Goal: Find specific page/section: Find specific page/section

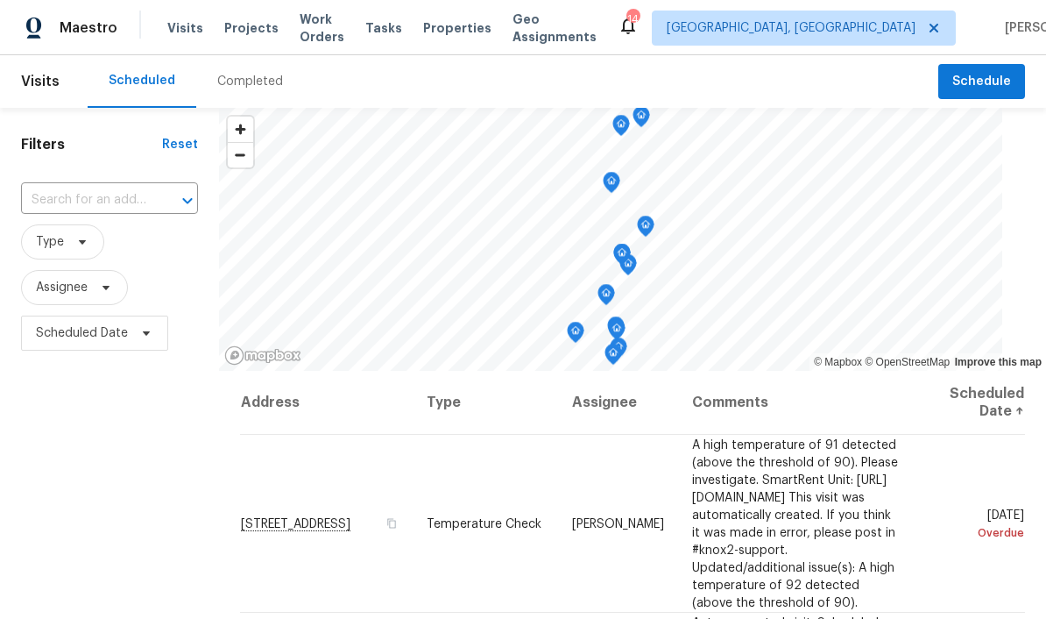
click at [254, 20] on span "Projects" at bounding box center [251, 28] width 54 height 18
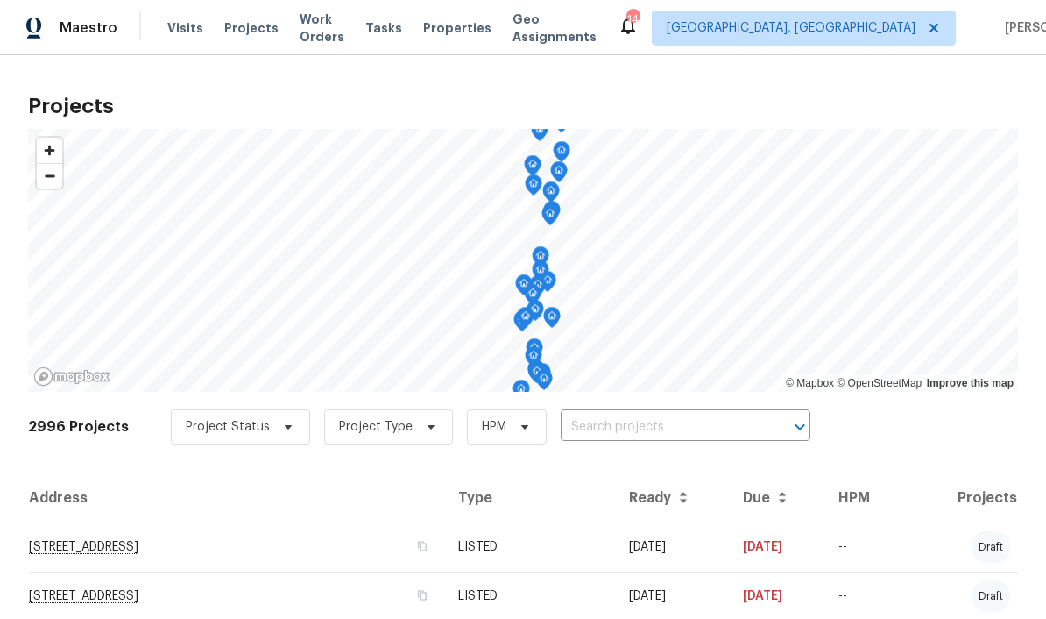
click at [684, 417] on input "text" at bounding box center [661, 427] width 201 height 27
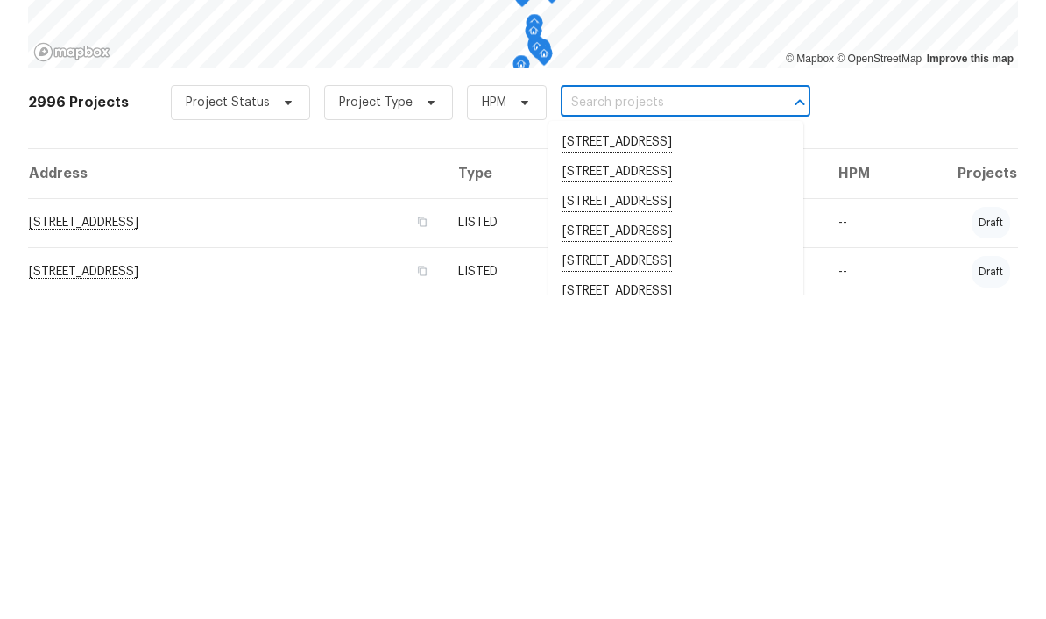
click at [601, 414] on input "text" at bounding box center [661, 427] width 201 height 27
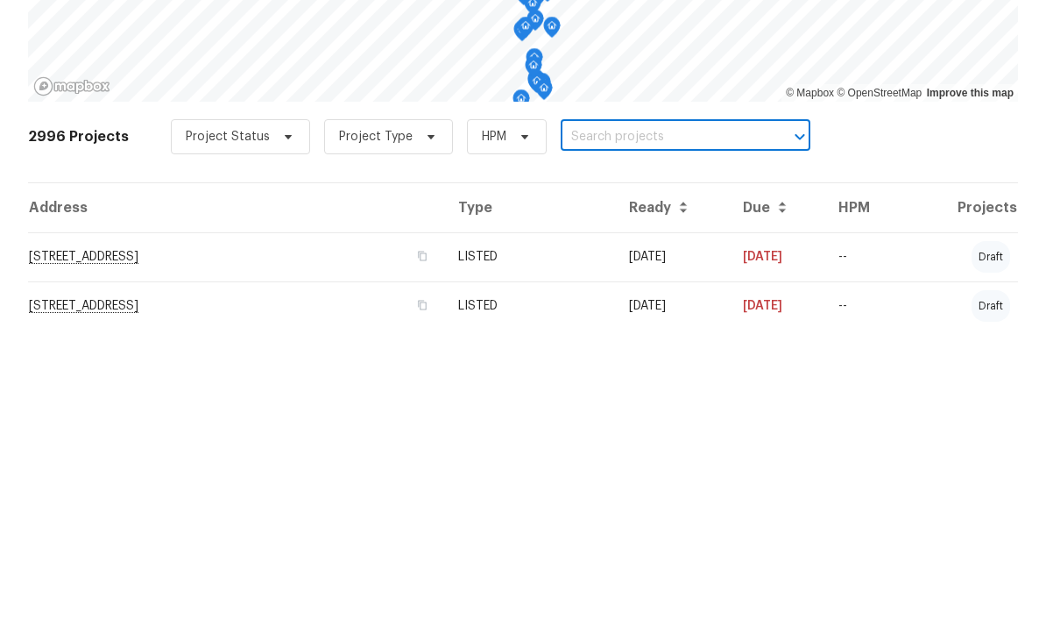
click at [591, 414] on input "text" at bounding box center [661, 427] width 201 height 27
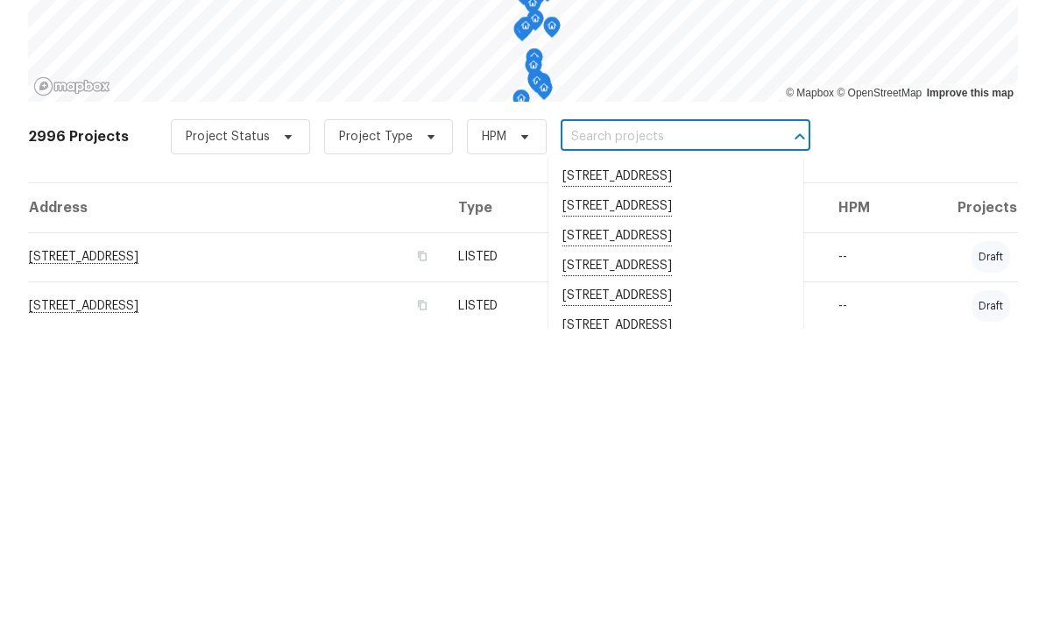
paste input "12785 Meadowbreeze Dr, Wellington, FL 33414"
type input "12785 Meadowbreeze Dr, Wellington, FL 33414"
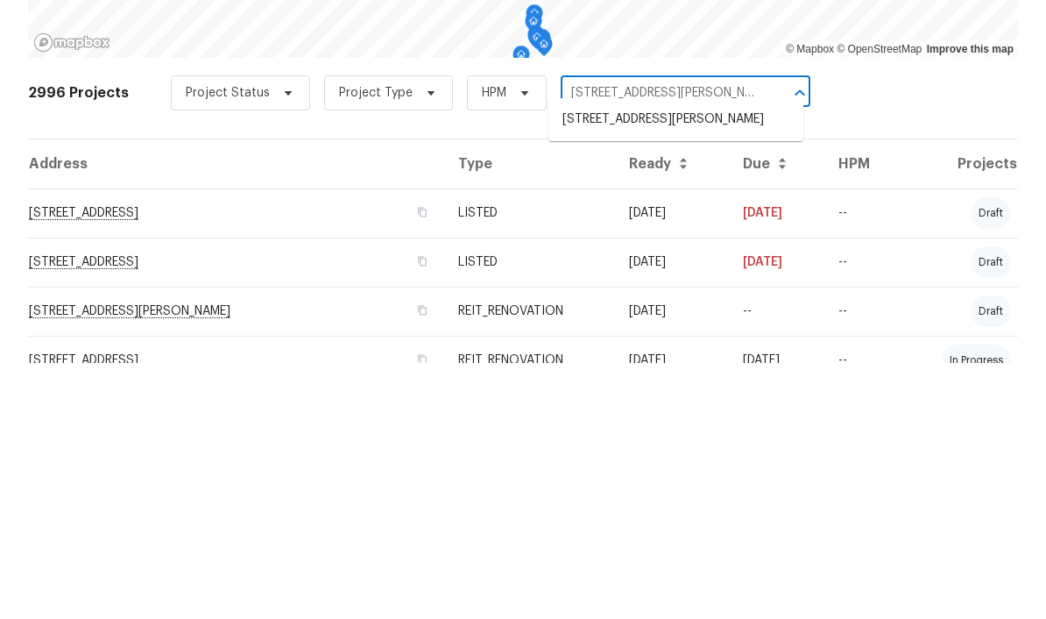
scroll to position [101, 0]
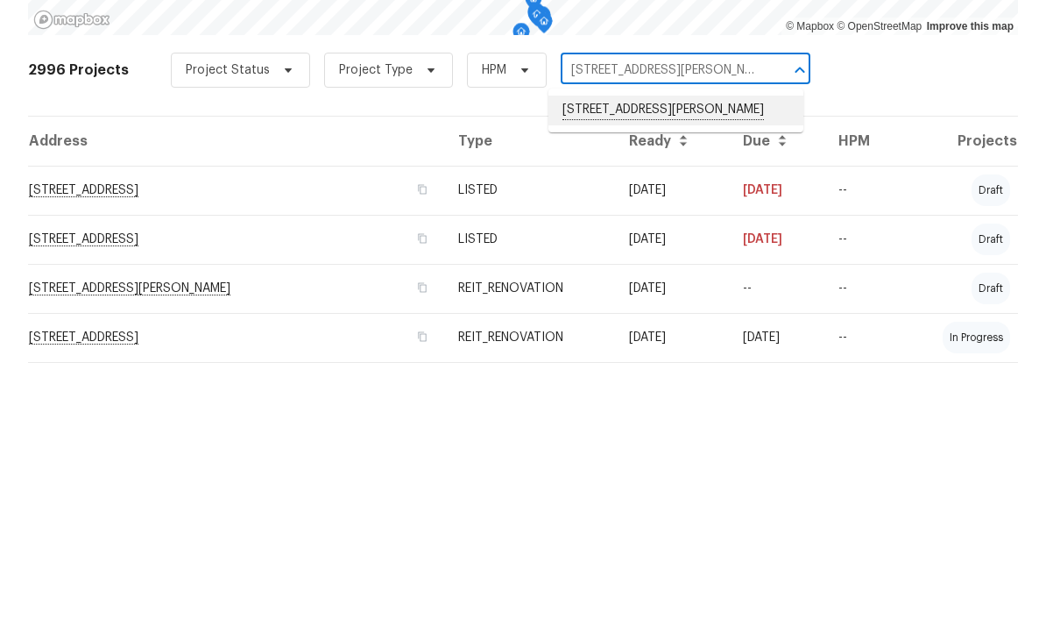
click at [682, 351] on li "12785 Meadowbreeze Dr, Wellington, FL 33414" at bounding box center [676, 366] width 255 height 30
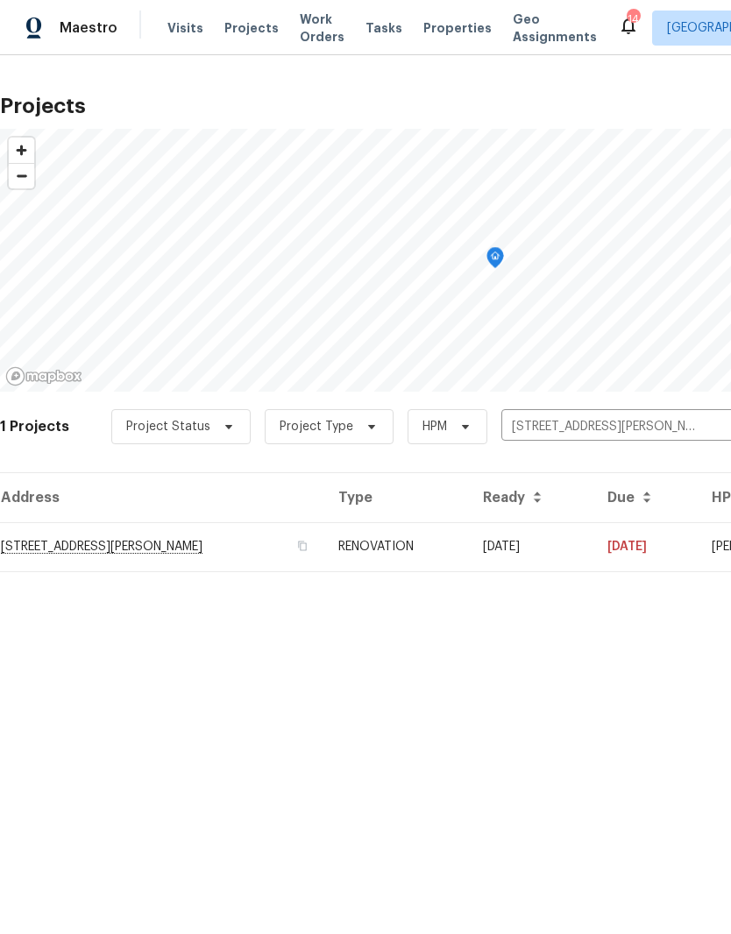
click at [78, 545] on td "12785 Meadowbreeze Dr, Wellington, FL 33414" at bounding box center [162, 546] width 324 height 49
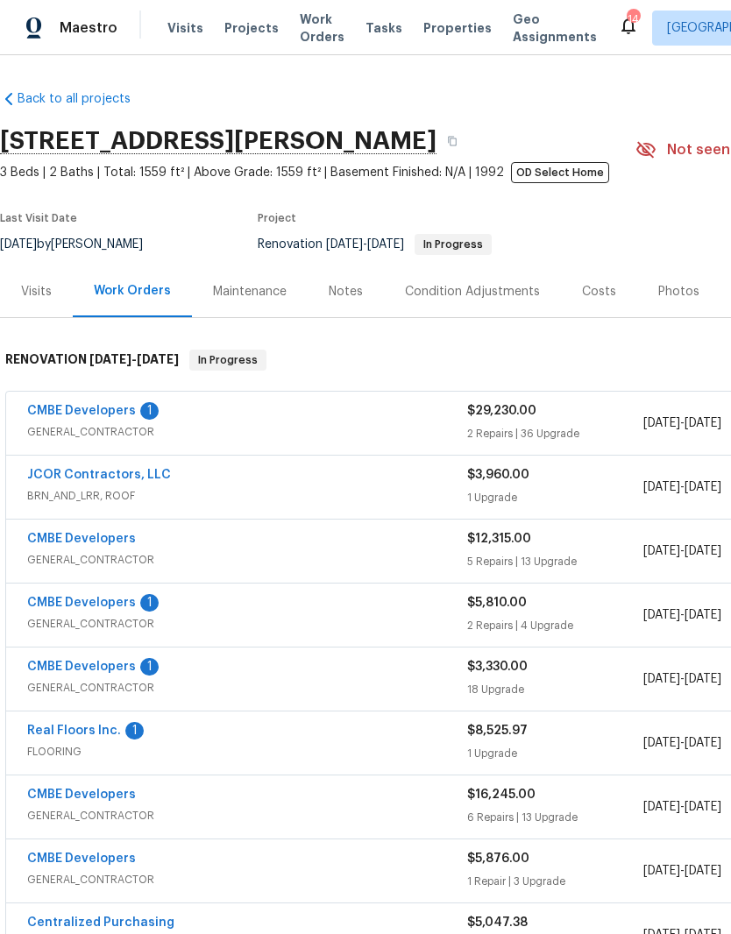
click at [670, 294] on div "Photos" at bounding box center [678, 292] width 41 height 18
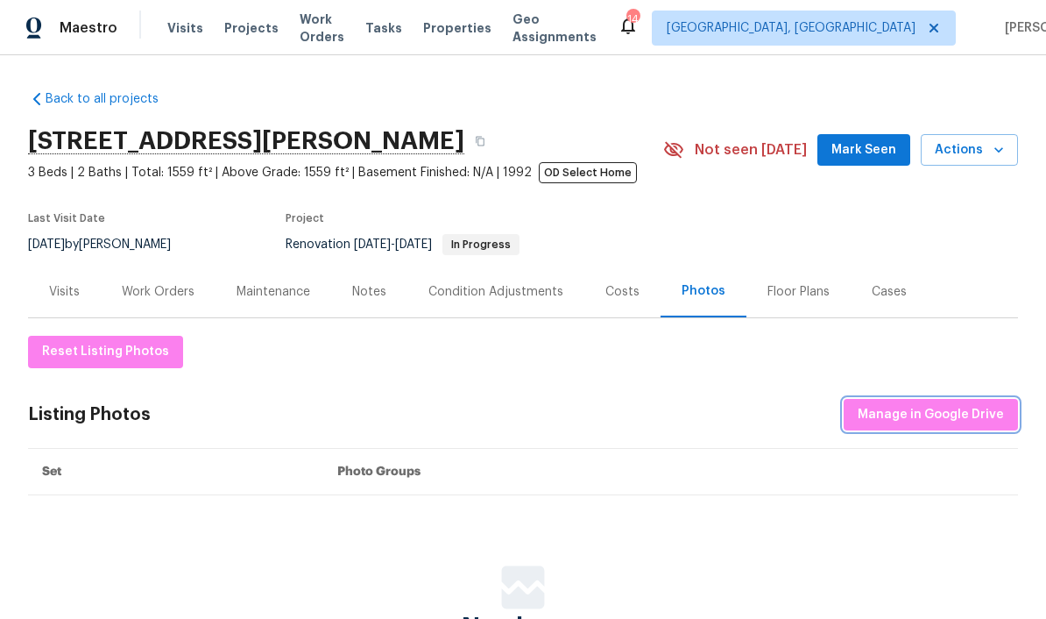
click at [964, 419] on span "Manage in Google Drive" at bounding box center [931, 415] width 146 height 22
click at [960, 427] on button "Manage in Google Drive" at bounding box center [931, 415] width 174 height 32
